Goal: Transaction & Acquisition: Purchase product/service

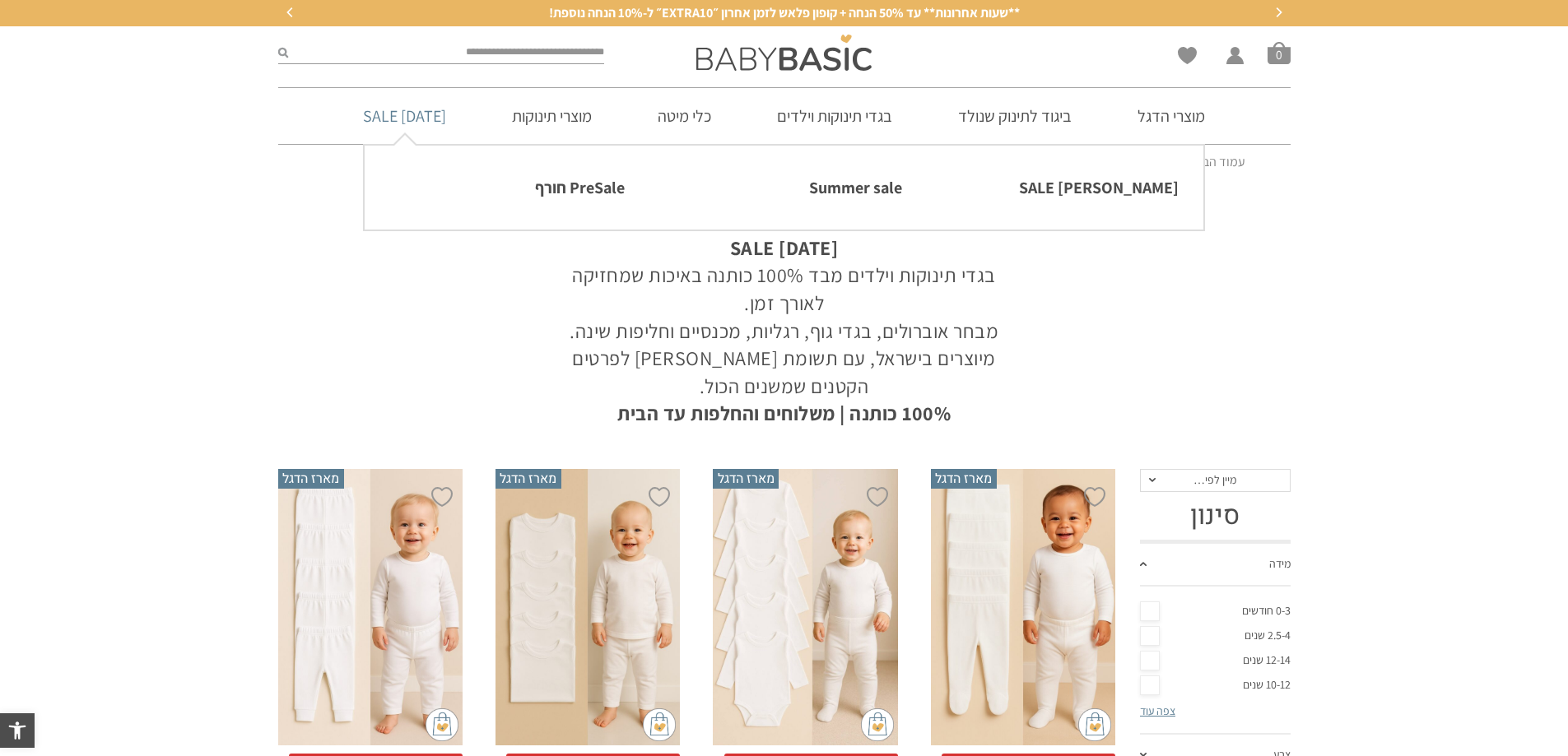
click at [404, 116] on link "[DATE] SALE" at bounding box center [404, 115] width 133 height 56
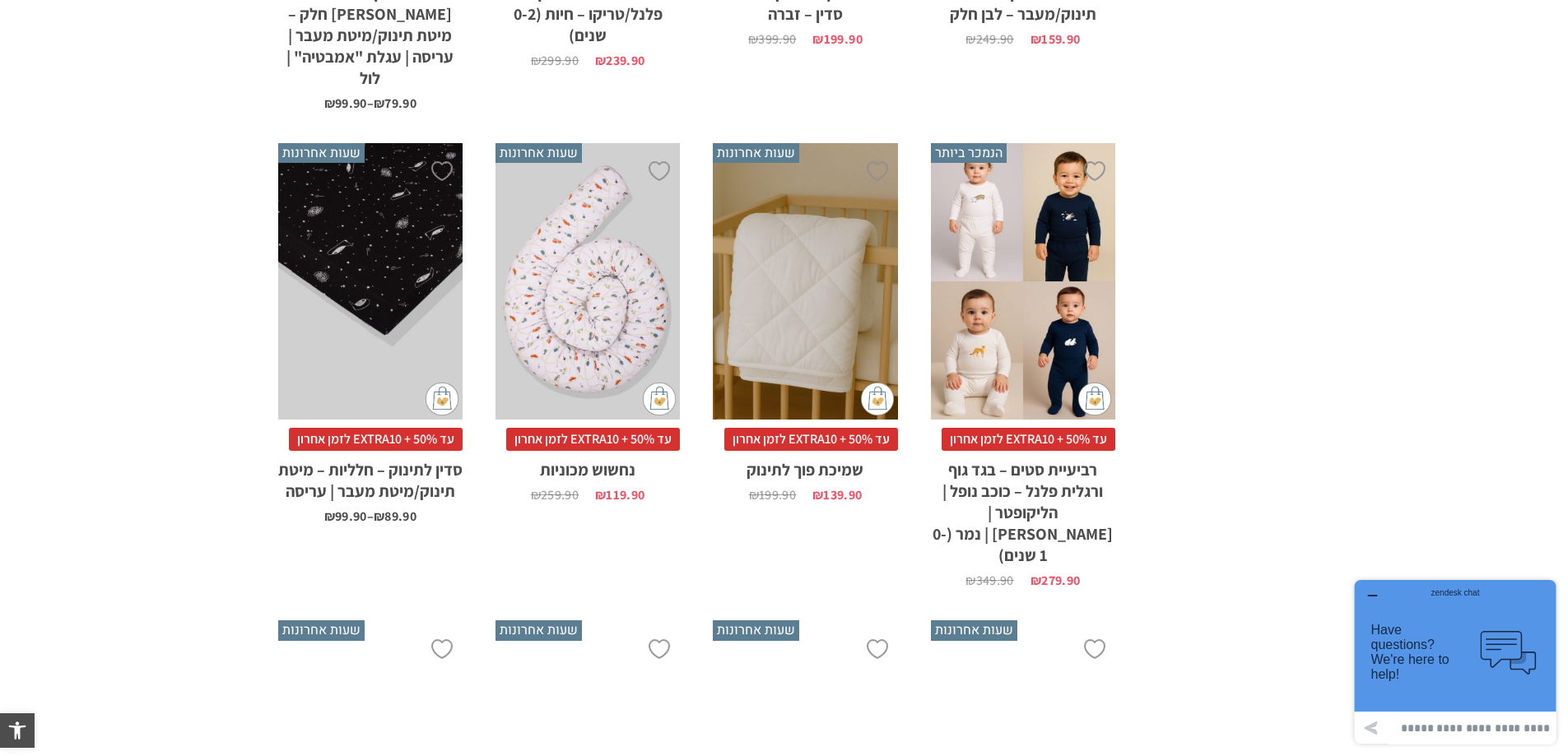
scroll to position [1728, 0]
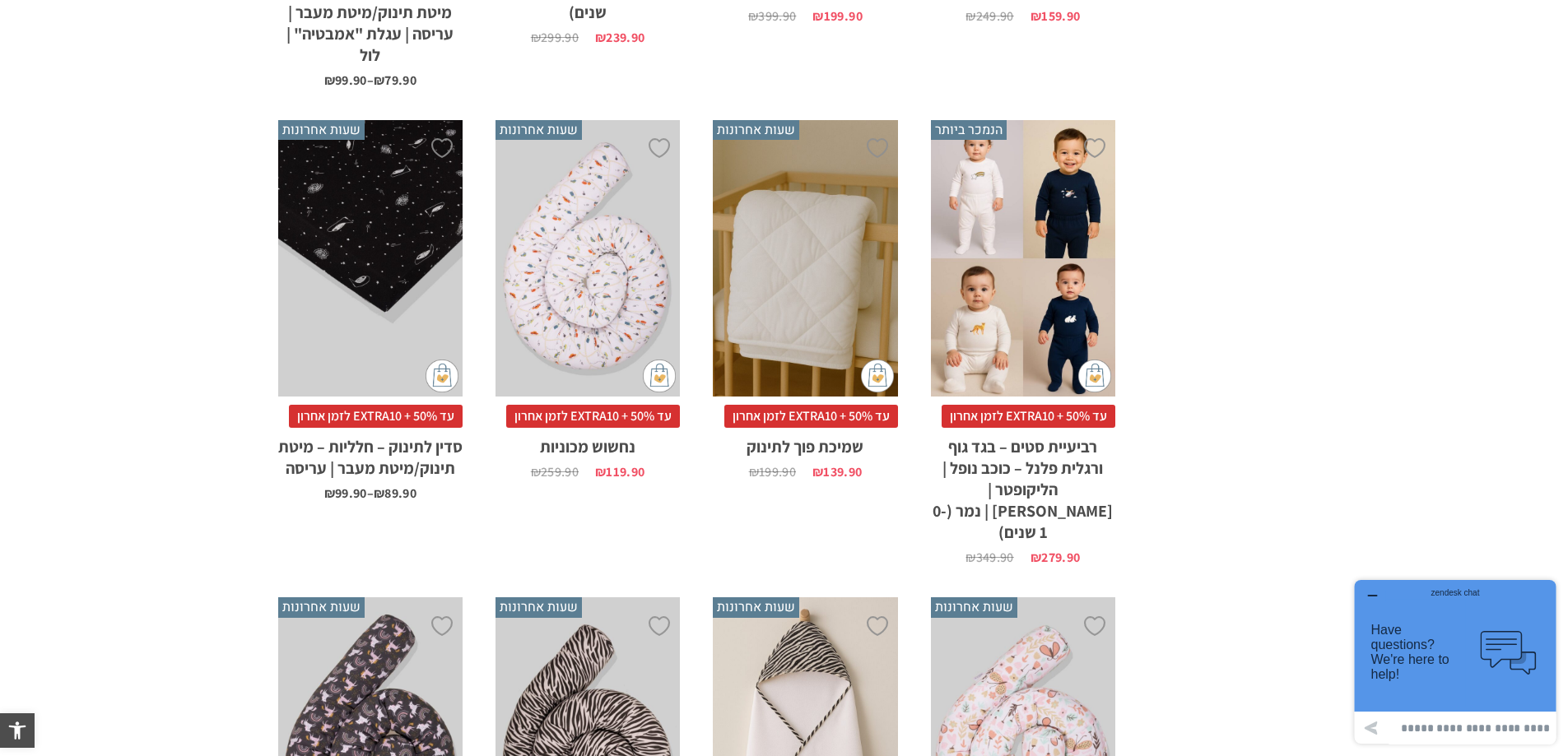
click at [845, 178] on div "x הוספה לסל" at bounding box center [805, 259] width 184 height 278
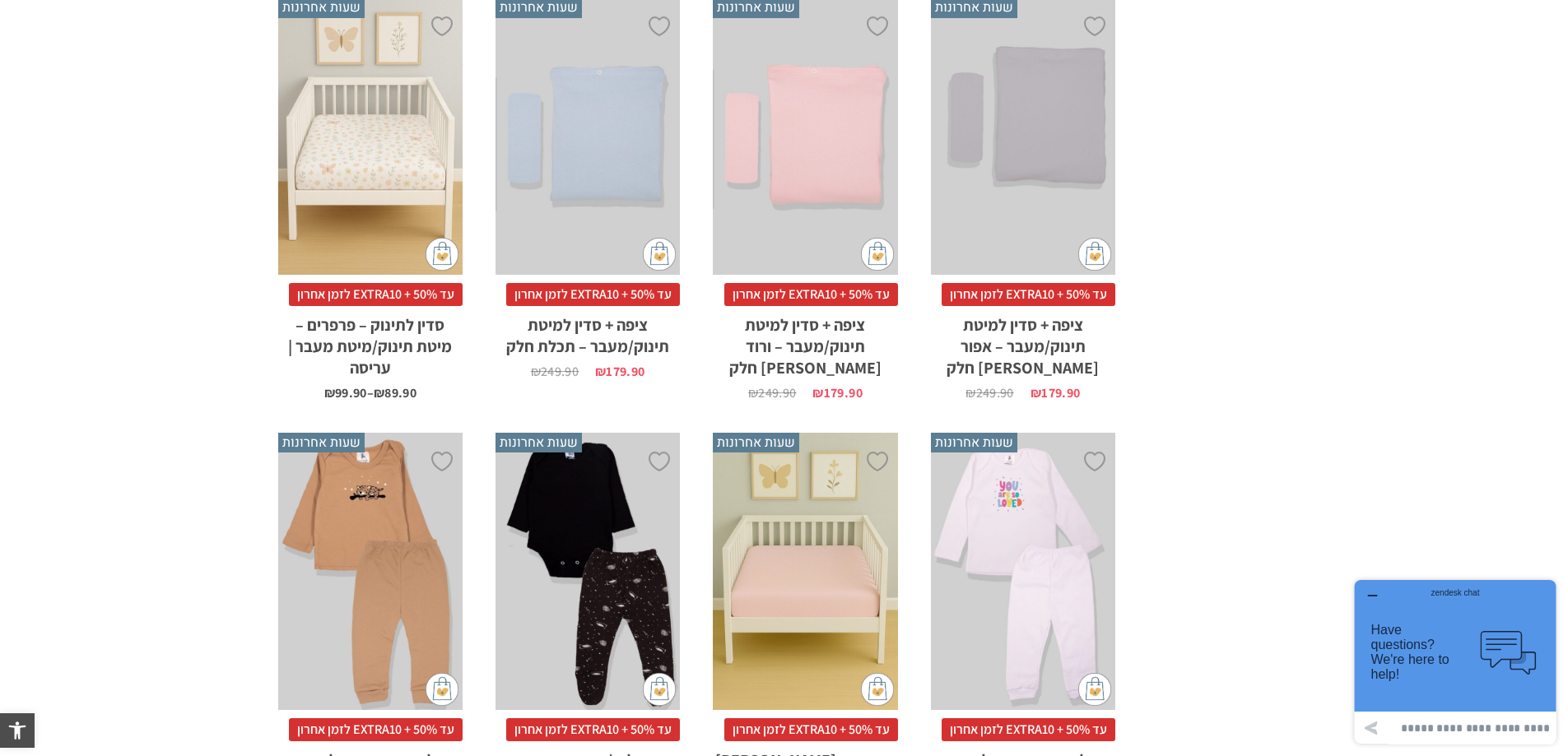
scroll to position [2988, 0]
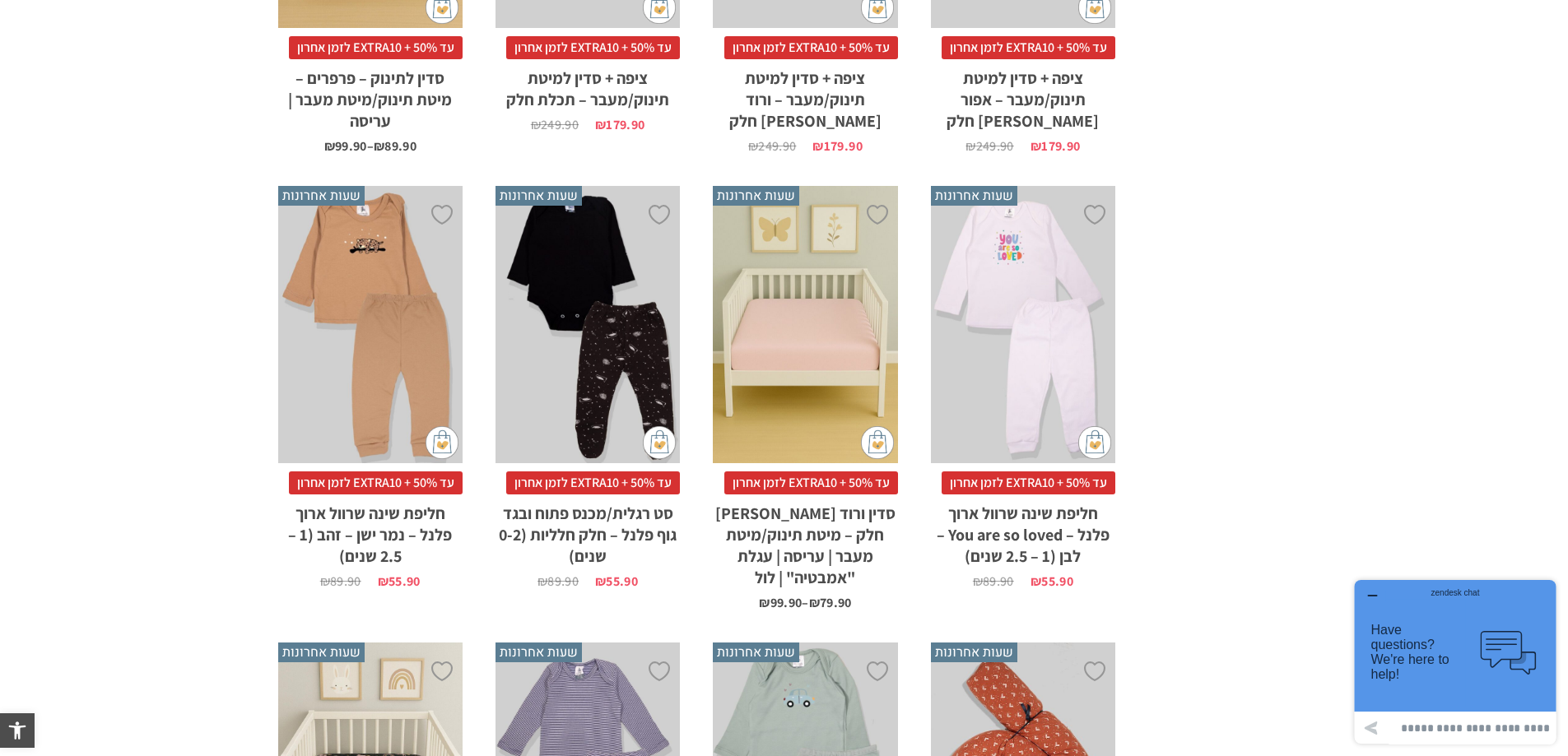
click at [613, 231] on div "x בחירת מידה 0-3m 3-6m 6-12m 12-18m 18-24m" at bounding box center [587, 325] width 184 height 278
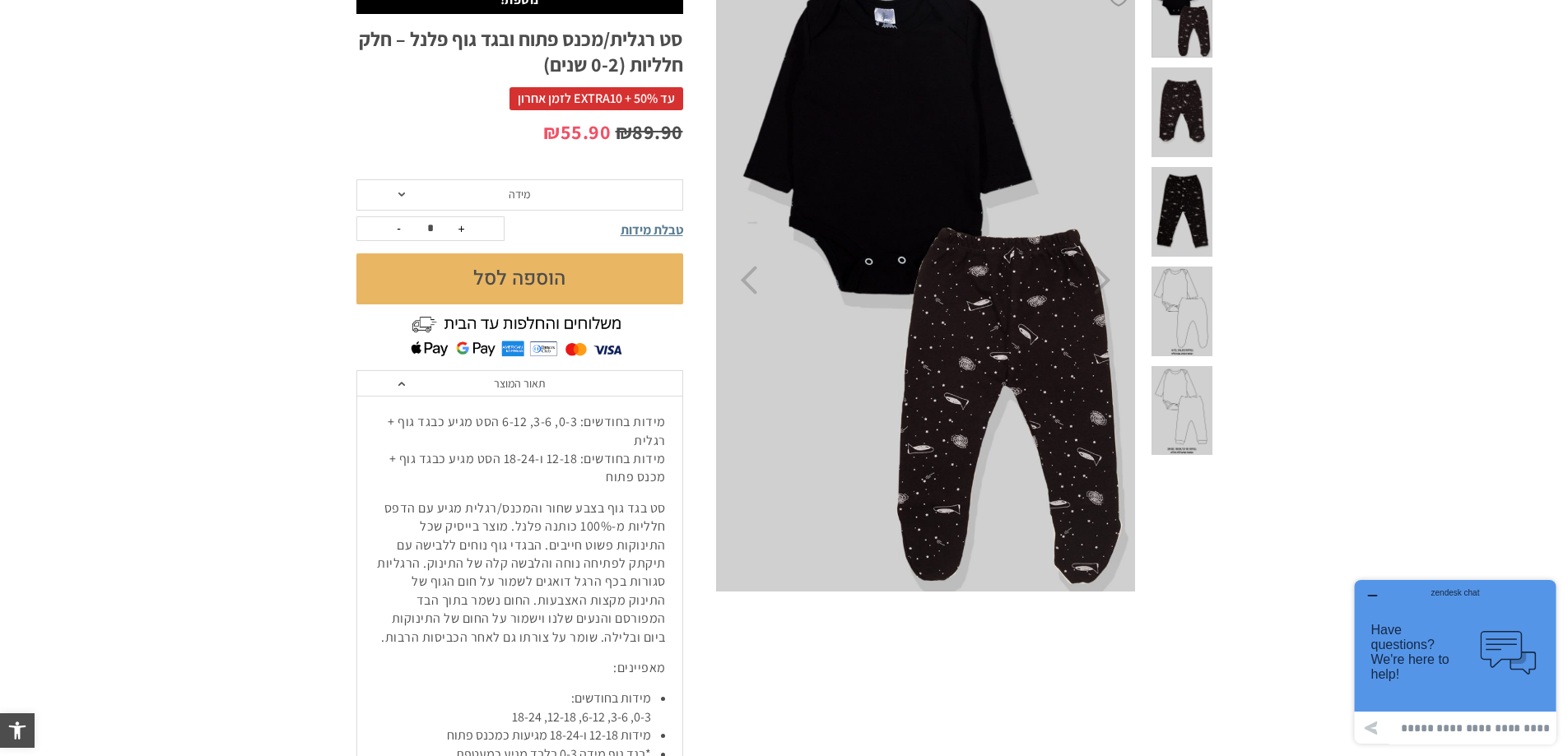
click at [662, 229] on span "טבלת מידות" at bounding box center [652, 230] width 63 height 18
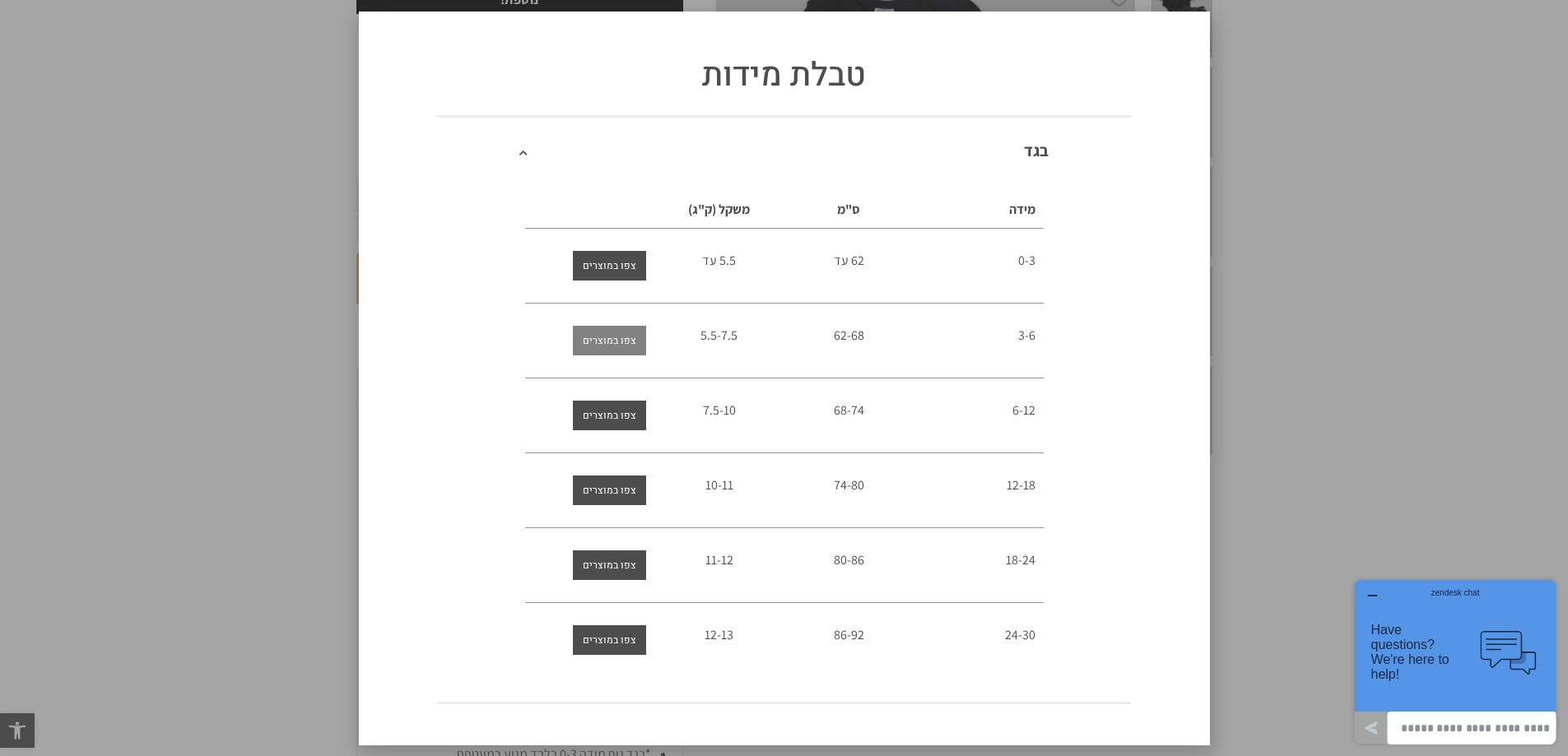
click at [597, 342] on span "צפו במוצרים" at bounding box center [610, 341] width 53 height 30
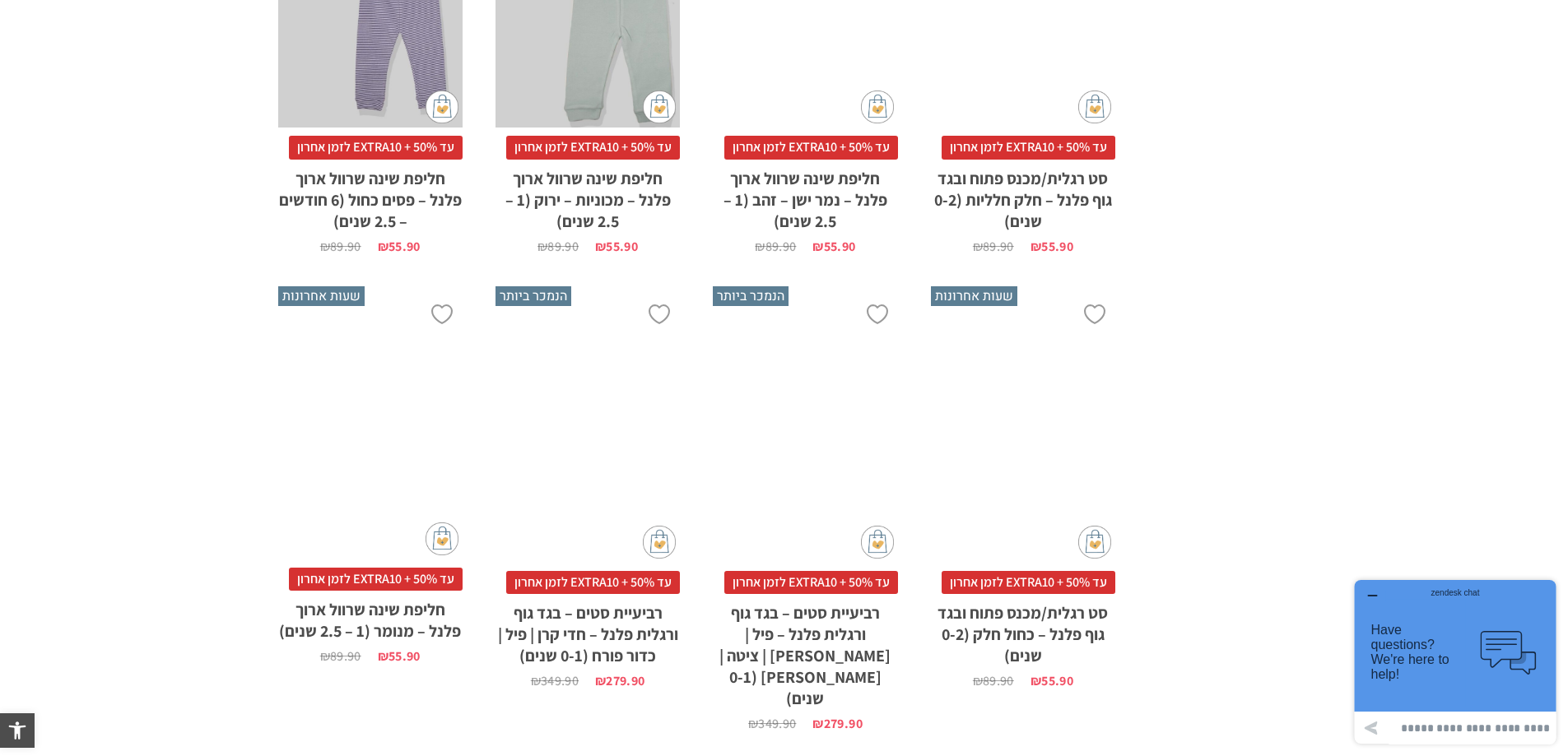
scroll to position [2468, 0]
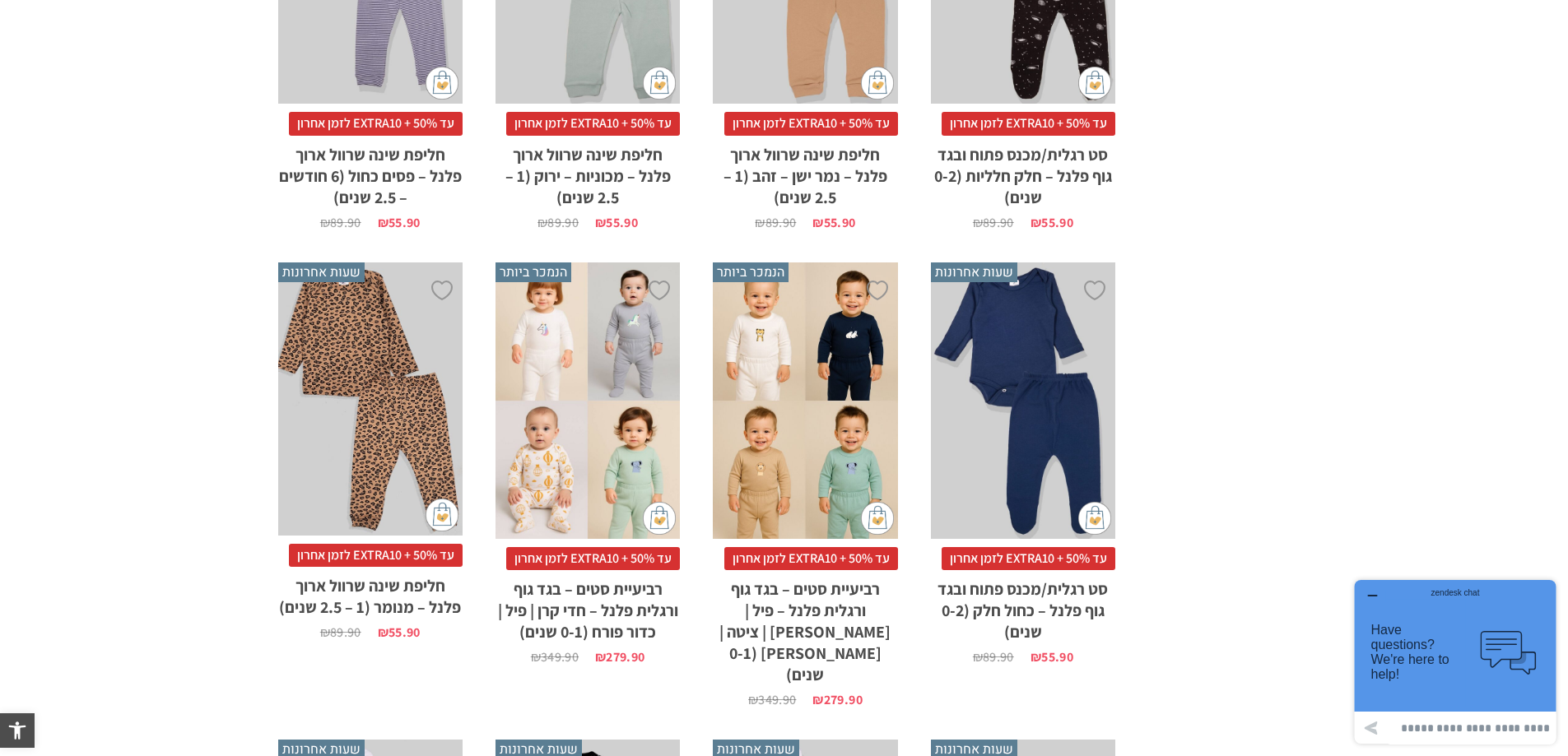
click at [1027, 358] on div "x בחירת מידה 0-3m 3-6m 6-12m 12-18m 18-24m" at bounding box center [1022, 402] width 184 height 278
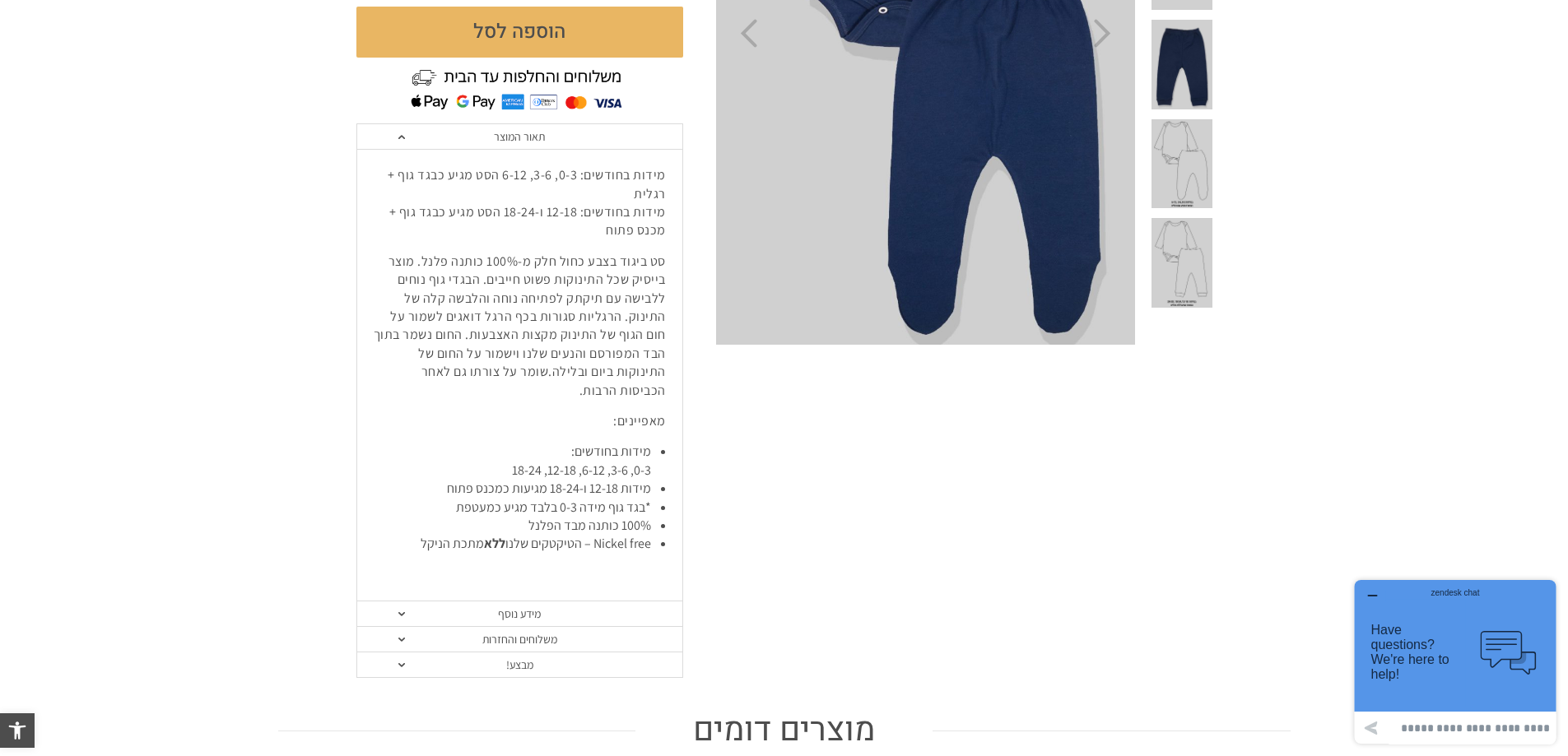
scroll to position [740, 0]
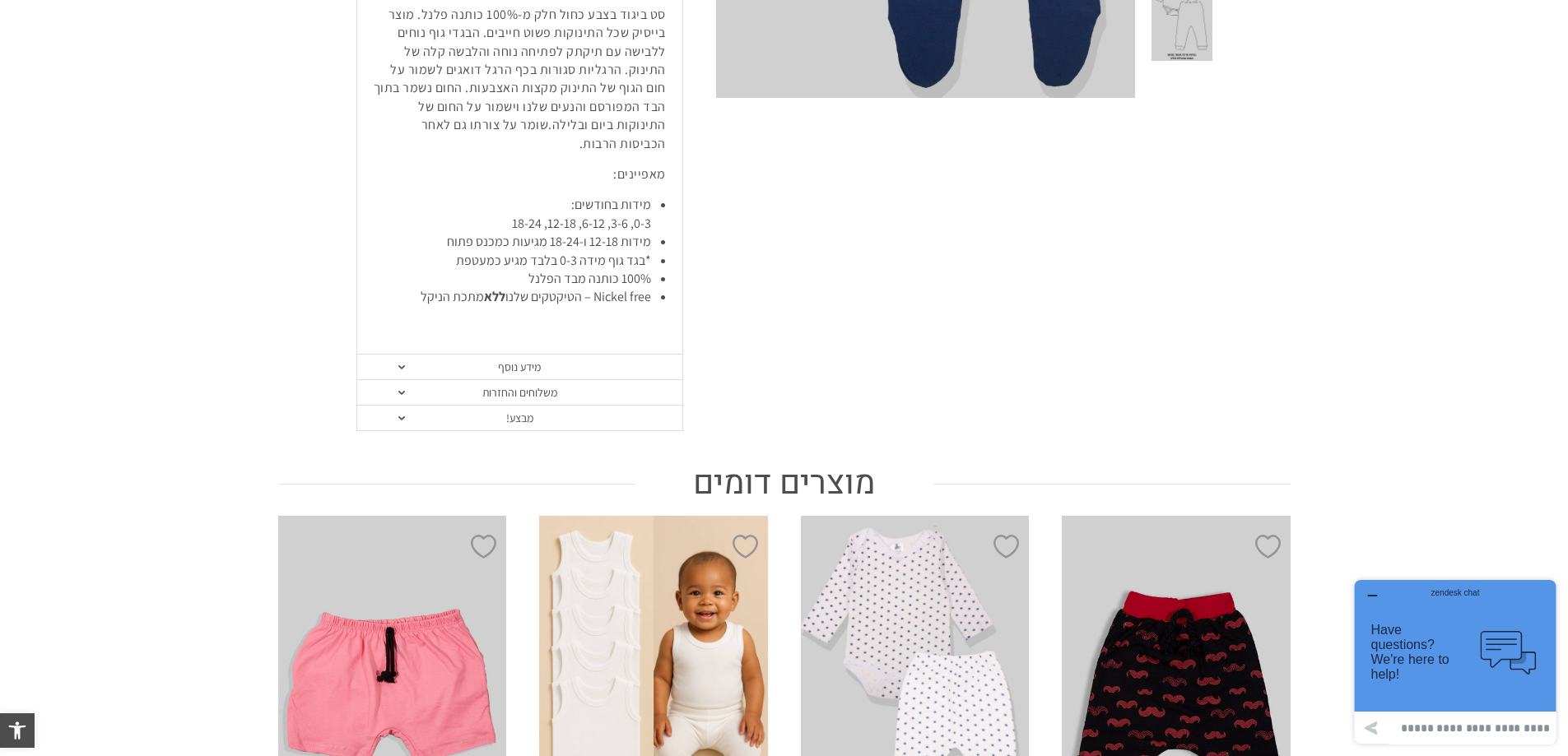
click at [518, 380] on link "משלוחים והחזרות" at bounding box center [520, 393] width 325 height 26
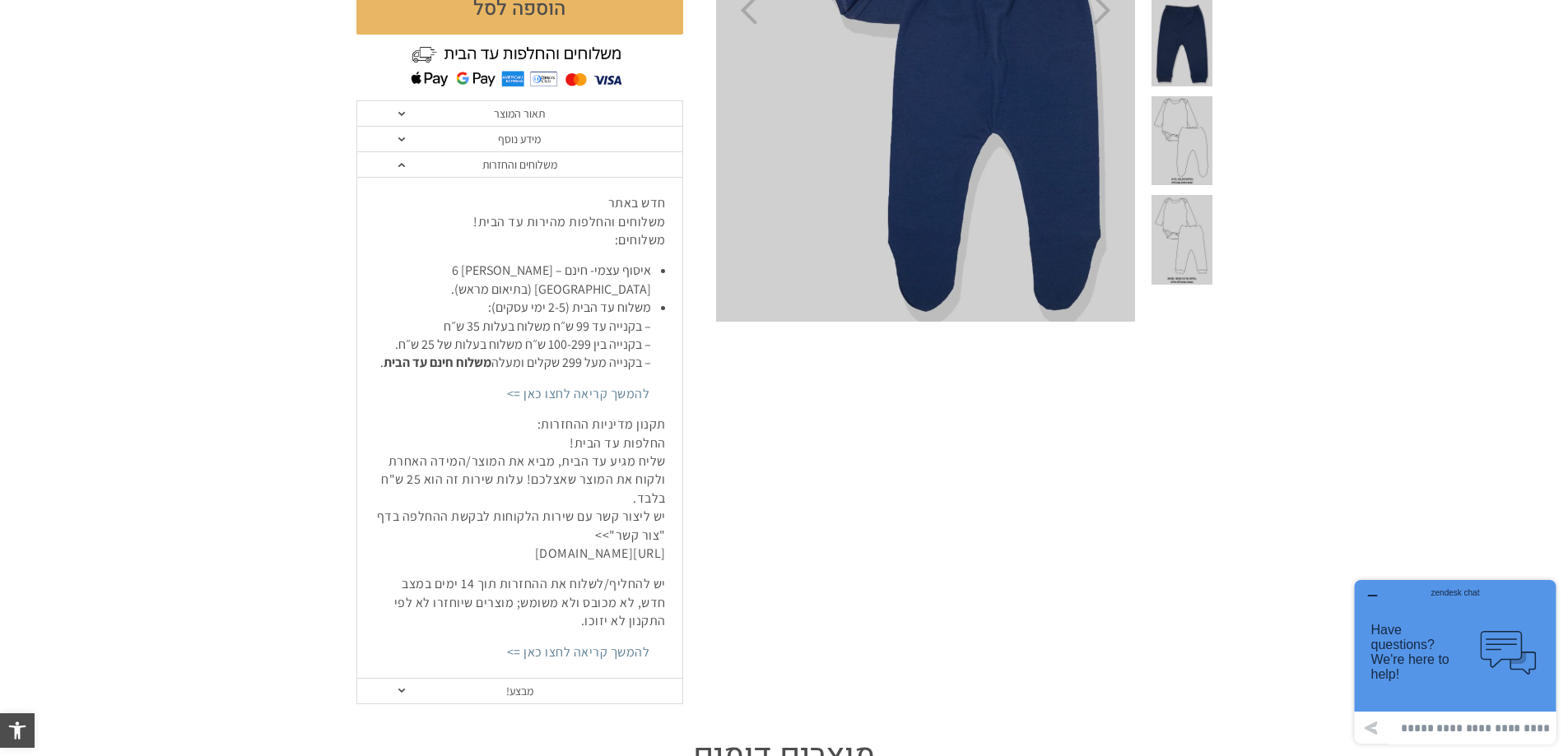
scroll to position [493, 0]
